Goal: Task Accomplishment & Management: Use online tool/utility

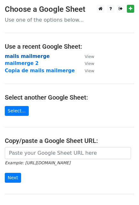
click at [18, 55] on strong "mails mailmerge" at bounding box center [27, 57] width 45 height 6
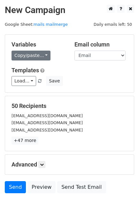
click at [11, 55] on div "Variables Copy/paste... {{Empresa}} {{Nombre}} {{Email}} {{Asunto}}" at bounding box center [38, 50] width 63 height 19
click at [32, 54] on link "Copy/paste..." at bounding box center [30, 56] width 39 height 10
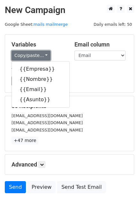
click at [32, 54] on link "Copy/paste..." at bounding box center [30, 56] width 39 height 10
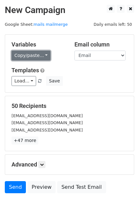
click at [38, 58] on link "Copy/paste..." at bounding box center [30, 56] width 39 height 10
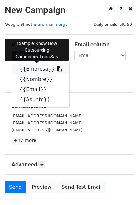
click at [30, 69] on link "{{Empresa}}" at bounding box center [40, 69] width 57 height 10
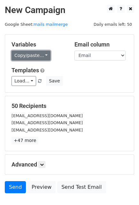
click at [41, 55] on link "Copy/paste..." at bounding box center [30, 56] width 39 height 10
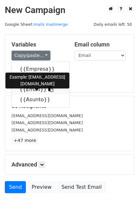
click at [32, 85] on link "{{Email}}" at bounding box center [40, 90] width 57 height 10
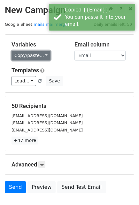
click at [30, 57] on link "Copy/paste..." at bounding box center [30, 56] width 39 height 10
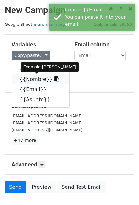
click at [26, 75] on link "{{Nombre}}" at bounding box center [40, 79] width 57 height 10
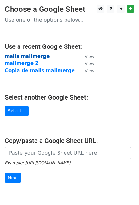
click at [28, 54] on strong "mails mailmerge" at bounding box center [27, 57] width 45 height 6
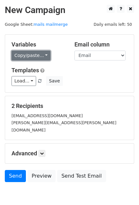
click at [32, 59] on link "Copy/paste..." at bounding box center [30, 56] width 39 height 10
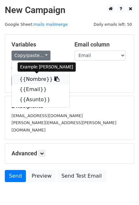
click at [32, 78] on link "{{Nombre}}" at bounding box center [40, 79] width 57 height 10
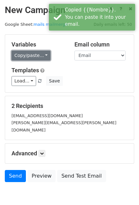
click at [30, 55] on link "Copy/paste..." at bounding box center [30, 56] width 39 height 10
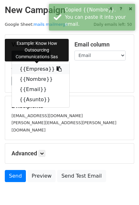
click at [31, 70] on link "{{Empresa}}" at bounding box center [40, 69] width 57 height 10
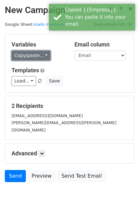
click at [41, 55] on link "Copy/paste..." at bounding box center [30, 56] width 39 height 10
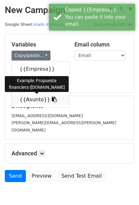
click at [28, 100] on link "{{Asunto}}" at bounding box center [40, 100] width 57 height 10
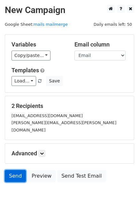
click at [14, 170] on link "Send" at bounding box center [15, 176] width 21 height 12
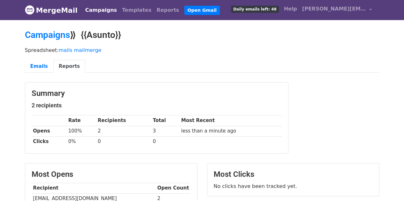
click at [156, 84] on div "Summary 2 recipients Rate Recipients Total Most Recent Opens 100% 2 3 less than…" at bounding box center [156, 118] width 263 height 71
click at [102, 127] on td "2" at bounding box center [123, 131] width 55 height 11
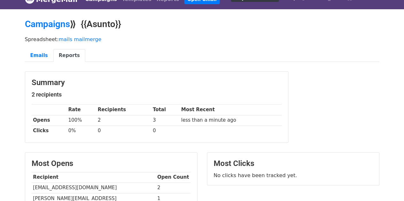
scroll to position [13, 0]
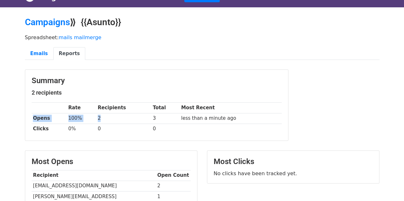
drag, startPoint x: 32, startPoint y: 118, endPoint x: 107, endPoint y: 122, distance: 74.7
click at [107, 122] on tr "Opens 100% 2 3 less than a minute ago" at bounding box center [157, 118] width 250 height 11
click at [107, 122] on td "2" at bounding box center [123, 118] width 55 height 11
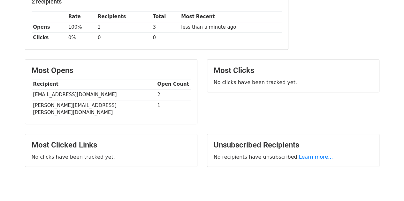
scroll to position [119, 0]
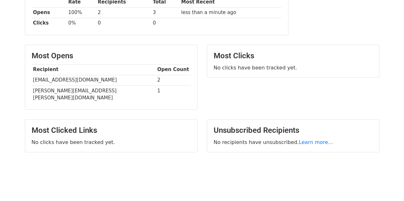
click at [43, 81] on td "[EMAIL_ADDRESS][DOMAIN_NAME]" at bounding box center [94, 80] width 124 height 11
click at [156, 81] on td "2" at bounding box center [173, 80] width 35 height 11
click at [156, 92] on td "1" at bounding box center [173, 94] width 35 height 18
click at [133, 81] on td "[EMAIL_ADDRESS][DOMAIN_NAME]" at bounding box center [94, 80] width 124 height 11
drag, startPoint x: 137, startPoint y: 79, endPoint x: 141, endPoint y: 79, distance: 4.1
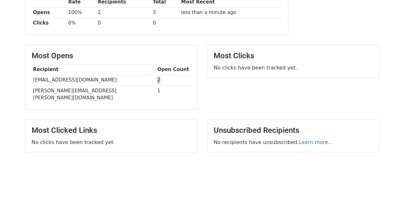
click at [156, 79] on td "2" at bounding box center [173, 80] width 35 height 11
click at [133, 89] on td "[PERSON_NAME][EMAIL_ADDRESS][PERSON_NAME][DOMAIN_NAME]" at bounding box center [94, 94] width 124 height 18
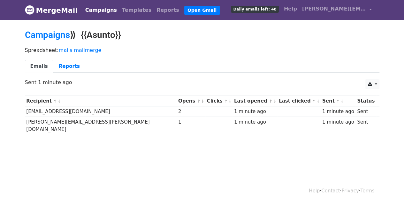
click at [155, 137] on body "MergeMail Campaigns Templates Reports Open Gmail Daily emails left: 48 Help [PE…" at bounding box center [202, 89] width 404 height 178
